Goal: Book appointment/travel/reservation

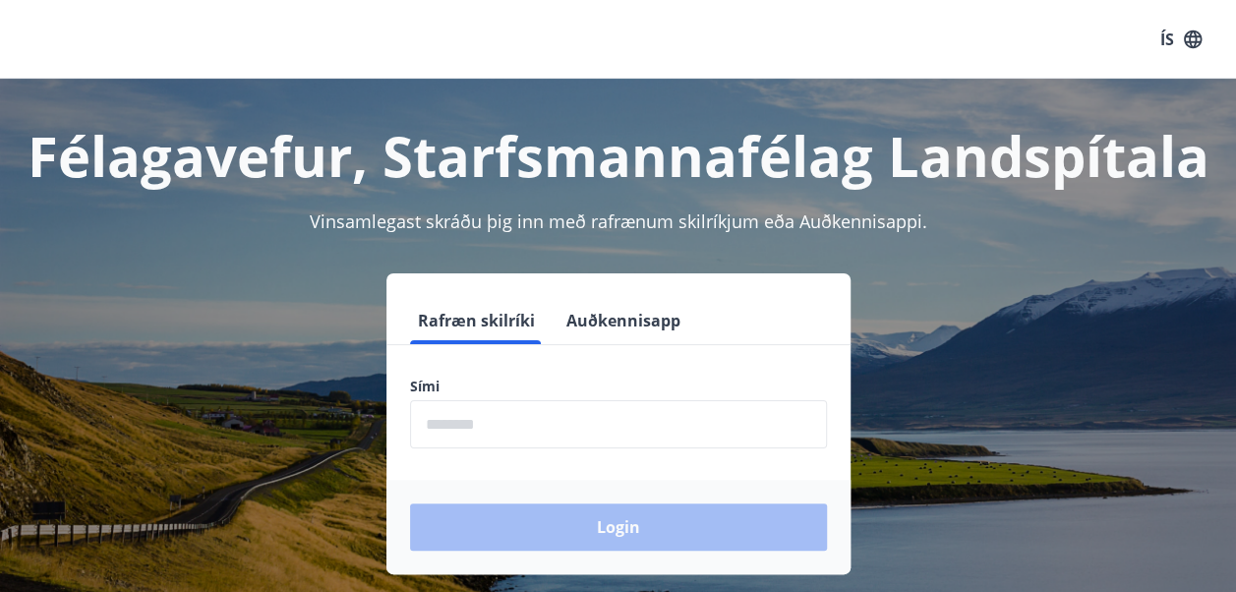
click at [490, 433] on input "phone" at bounding box center [618, 424] width 417 height 48
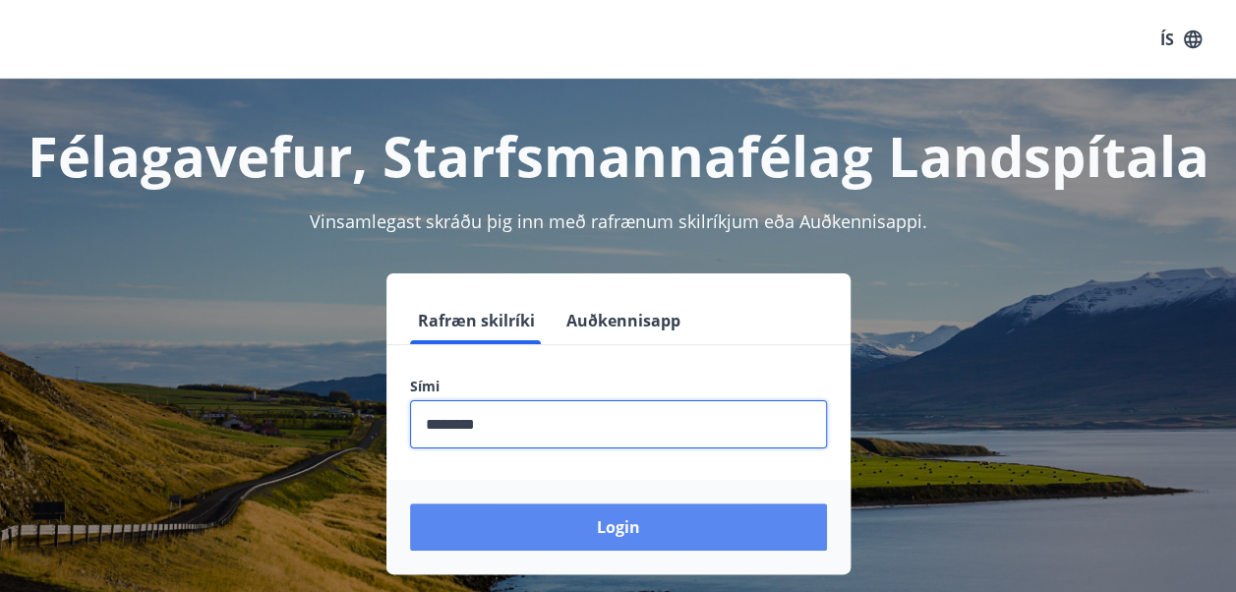
type input "********"
click at [610, 528] on button "Login" at bounding box center [618, 526] width 417 height 47
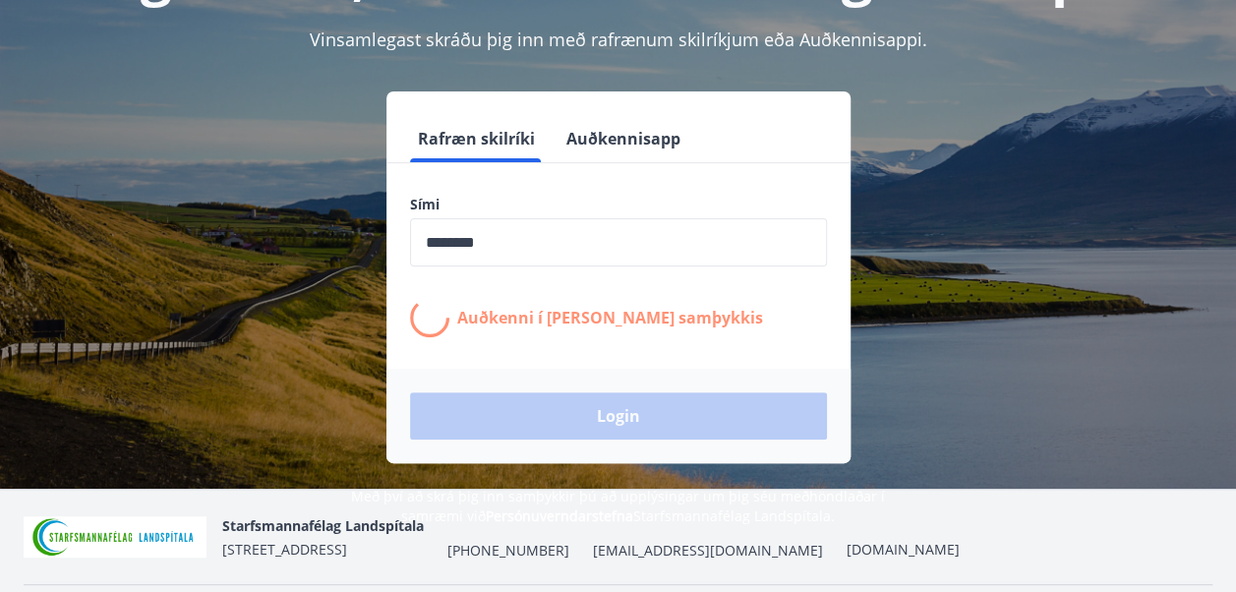
scroll to position [183, 0]
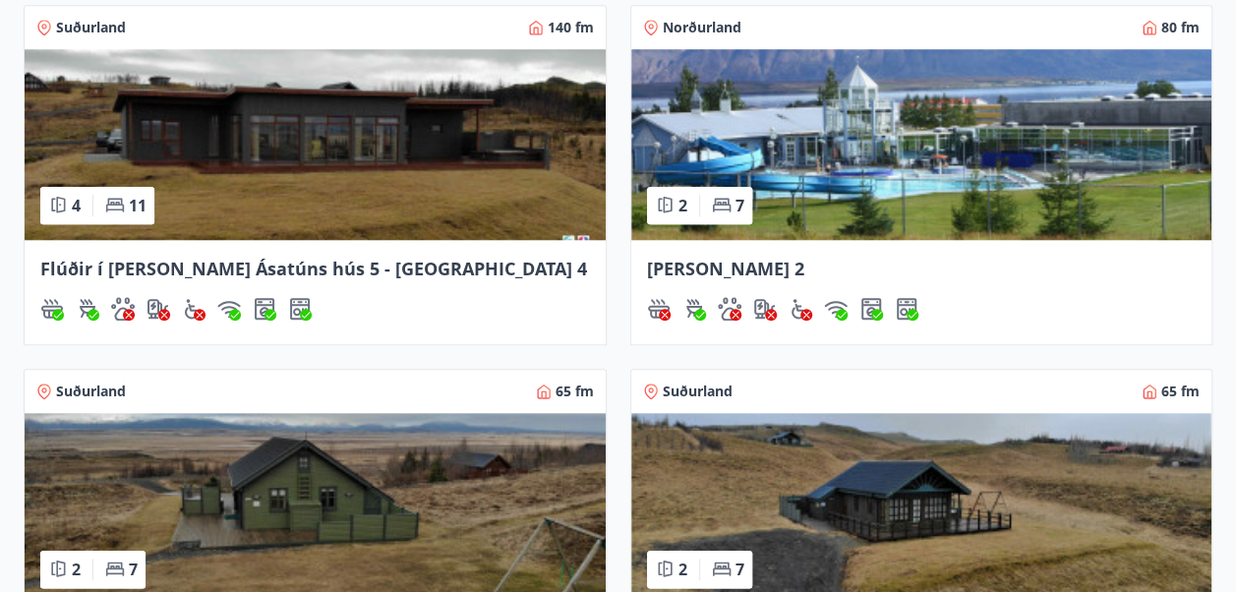
scroll to position [823, 0]
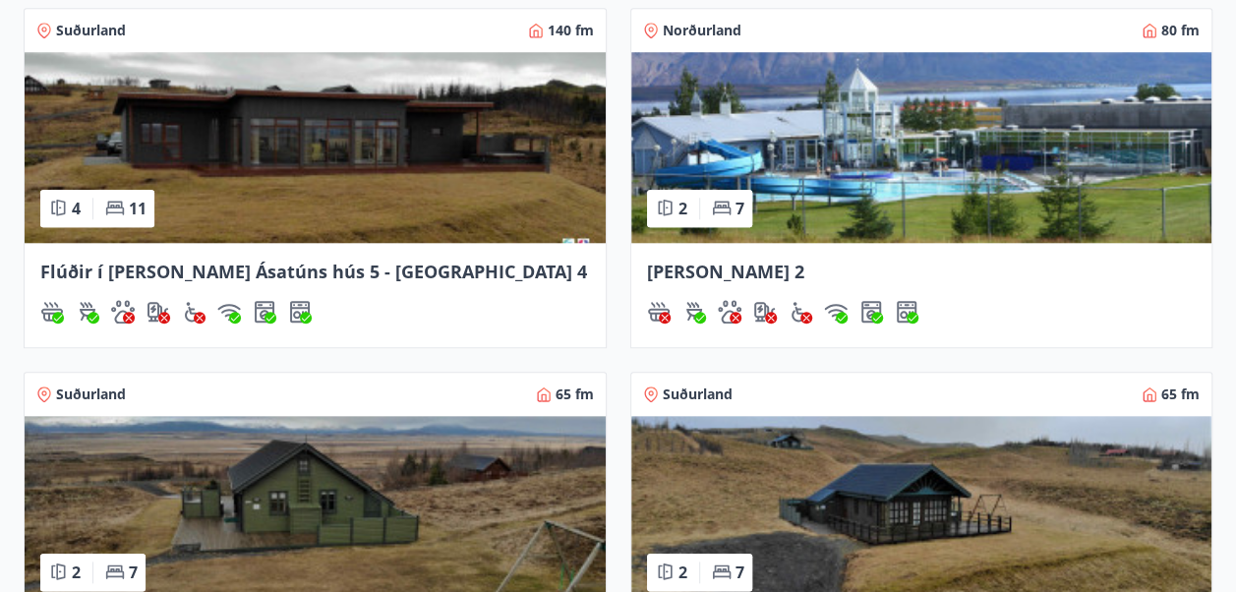
click at [901, 146] on img at bounding box center [921, 147] width 581 height 191
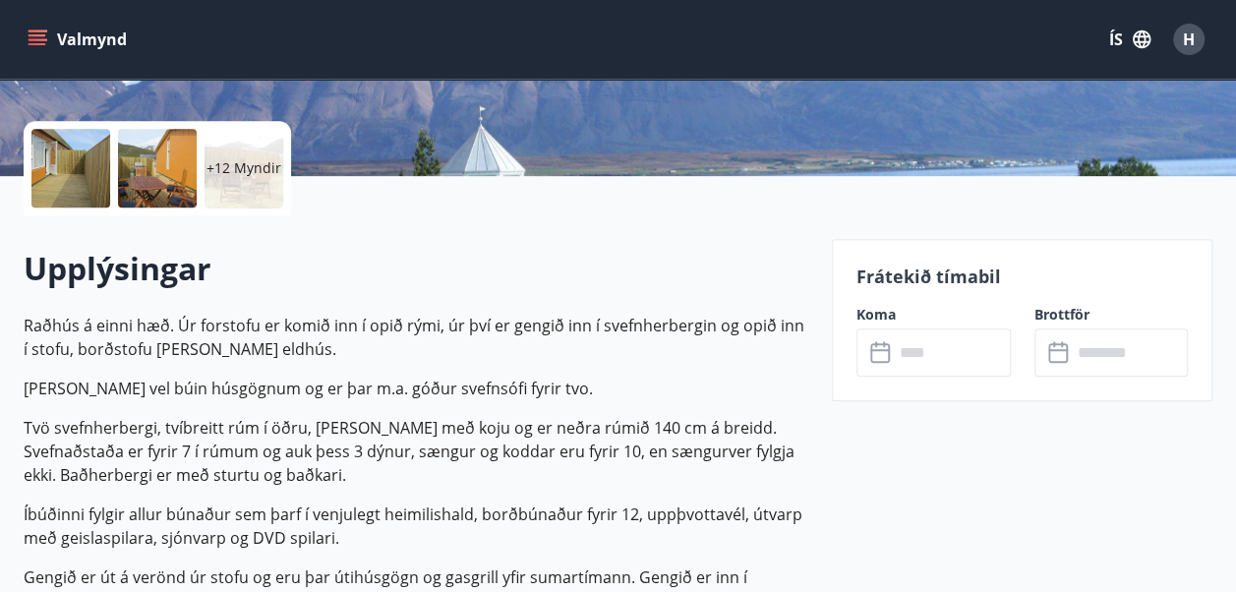
scroll to position [413, 0]
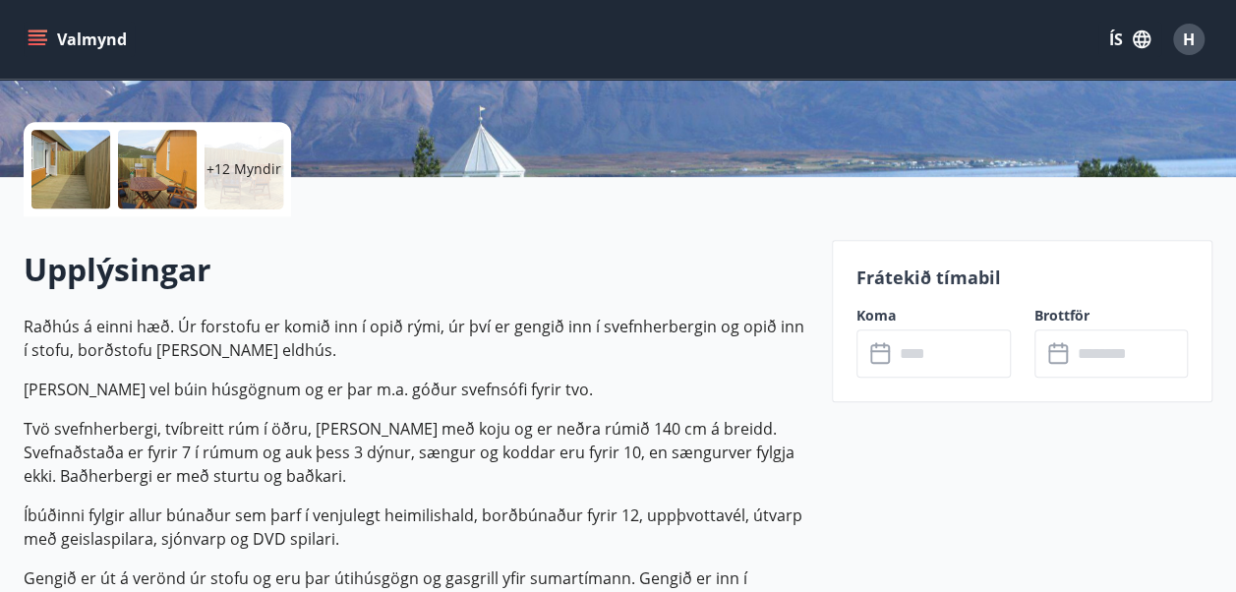
click at [910, 364] on input "text" at bounding box center [952, 353] width 117 height 48
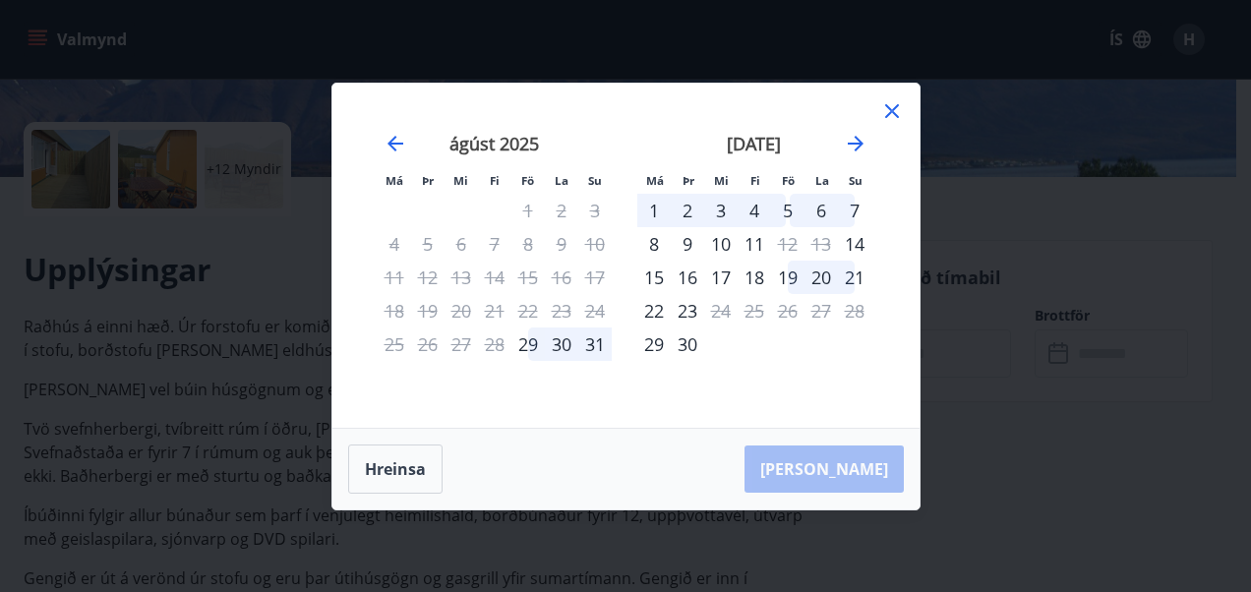
click at [895, 101] on icon at bounding box center [892, 111] width 24 height 24
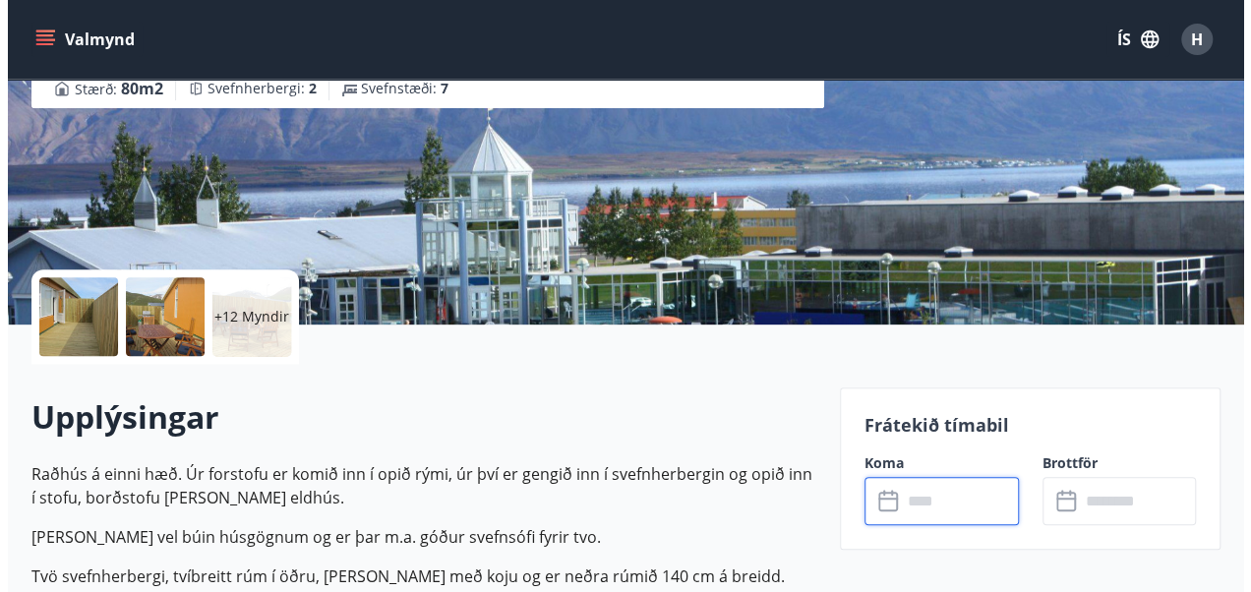
scroll to position [266, 0]
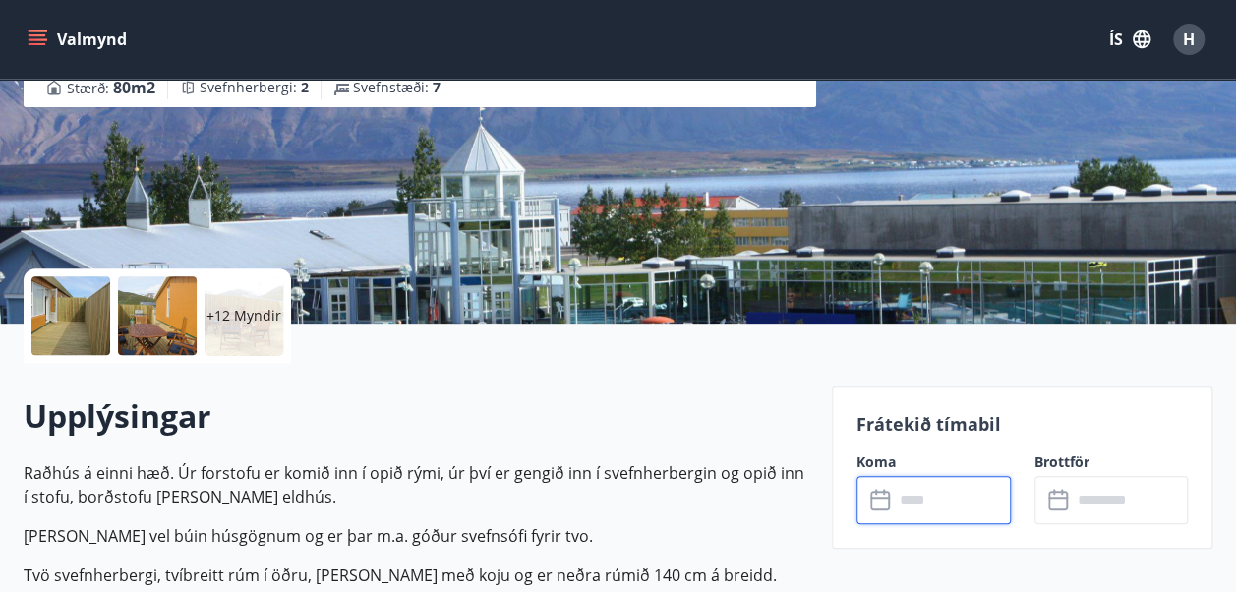
click at [65, 317] on div at bounding box center [70, 315] width 79 height 79
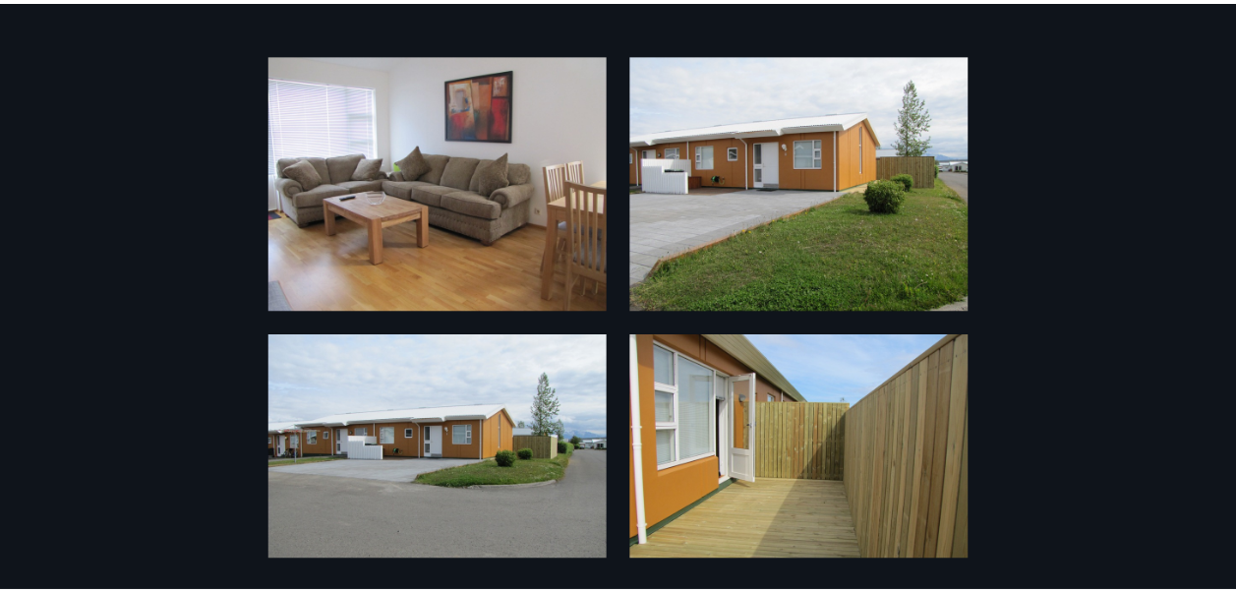
scroll to position [0, 0]
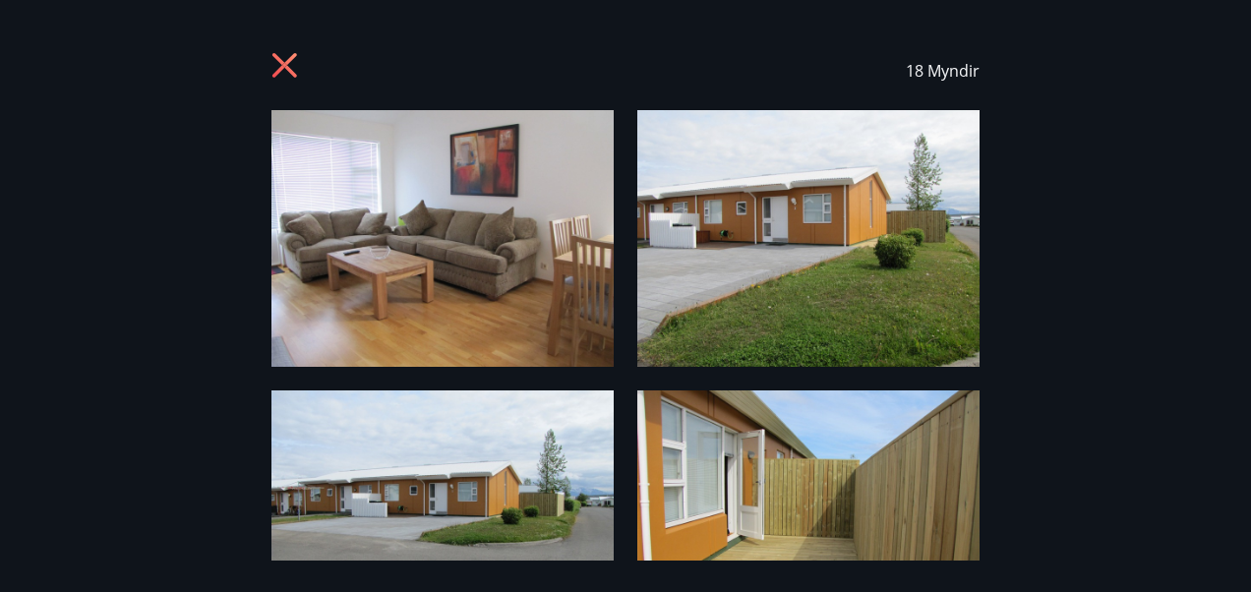
click at [287, 64] on icon at bounding box center [284, 65] width 25 height 25
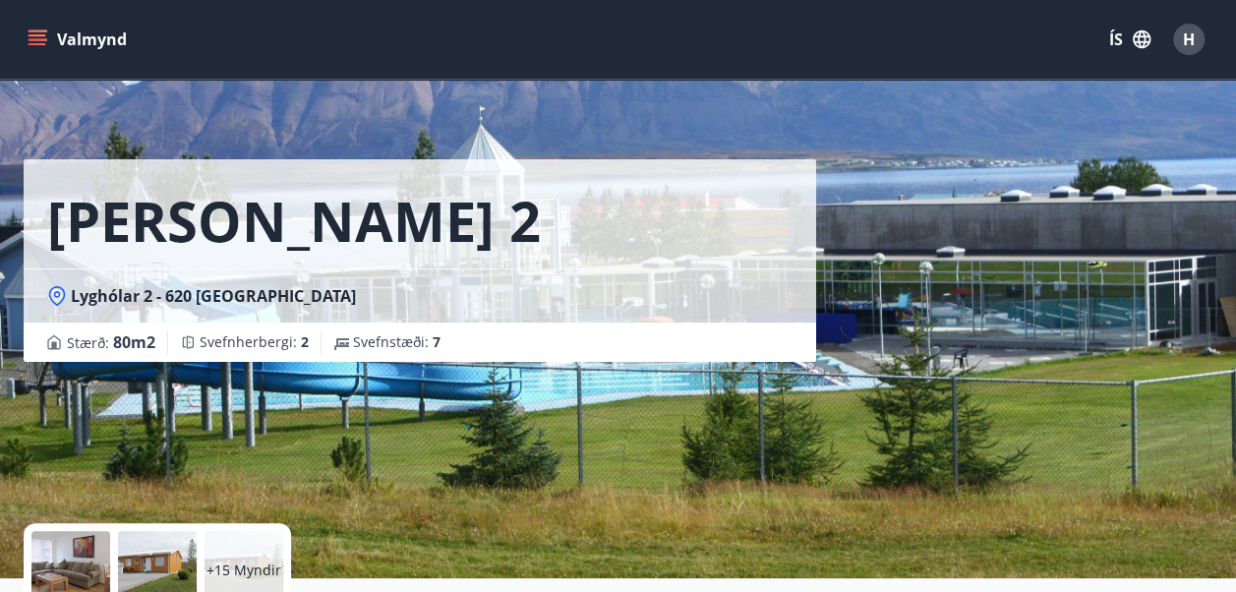
scroll to position [10, 0]
